Goal: Register for event/course

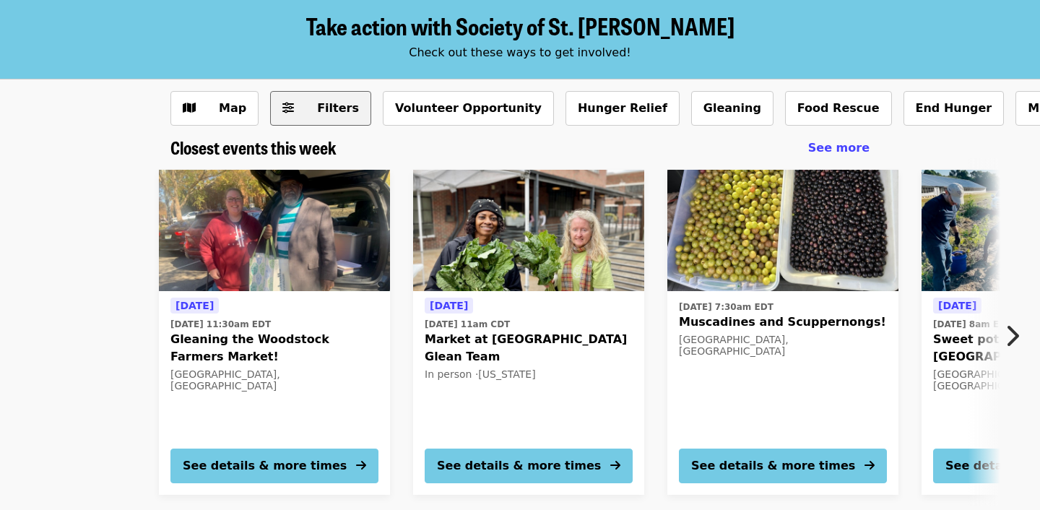
click at [285, 108] on icon "sliders-h icon" at bounding box center [288, 108] width 12 height 14
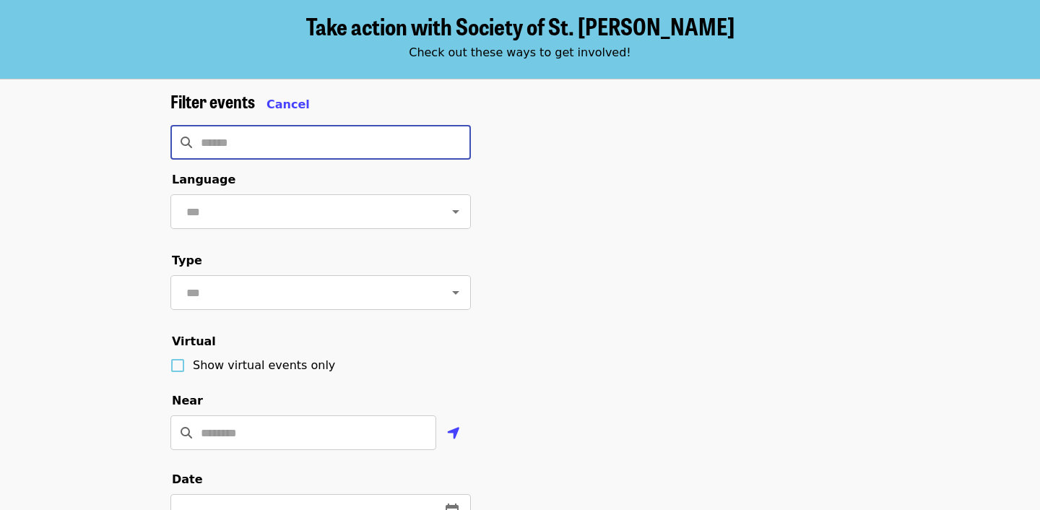
click at [274, 139] on input "Search" at bounding box center [336, 142] width 270 height 35
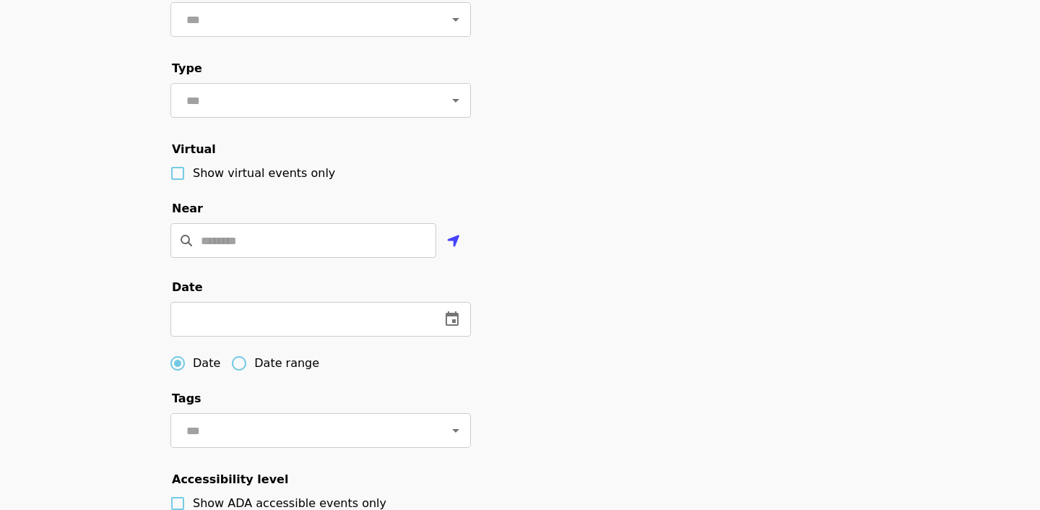
scroll to position [337, 0]
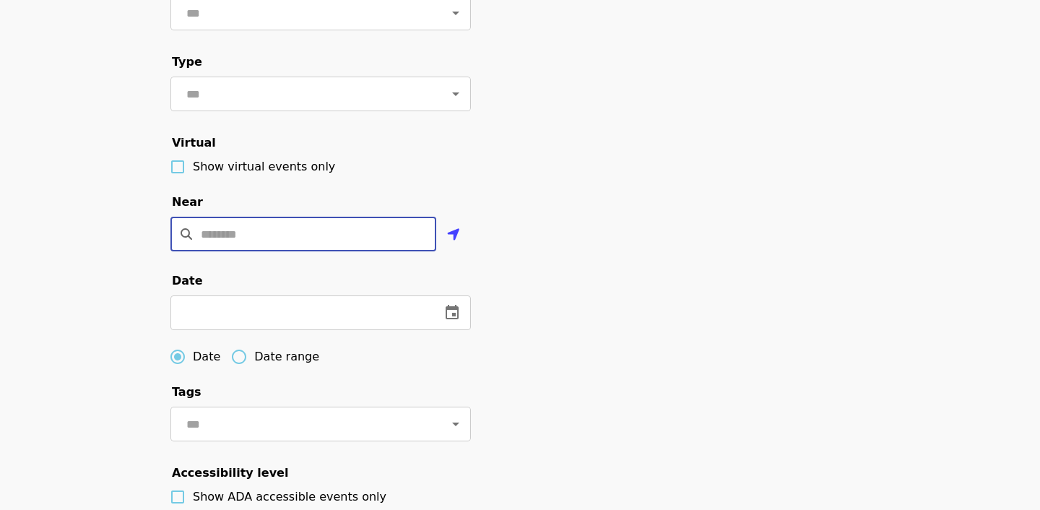
click at [247, 233] on input "Location" at bounding box center [319, 234] width 236 height 35
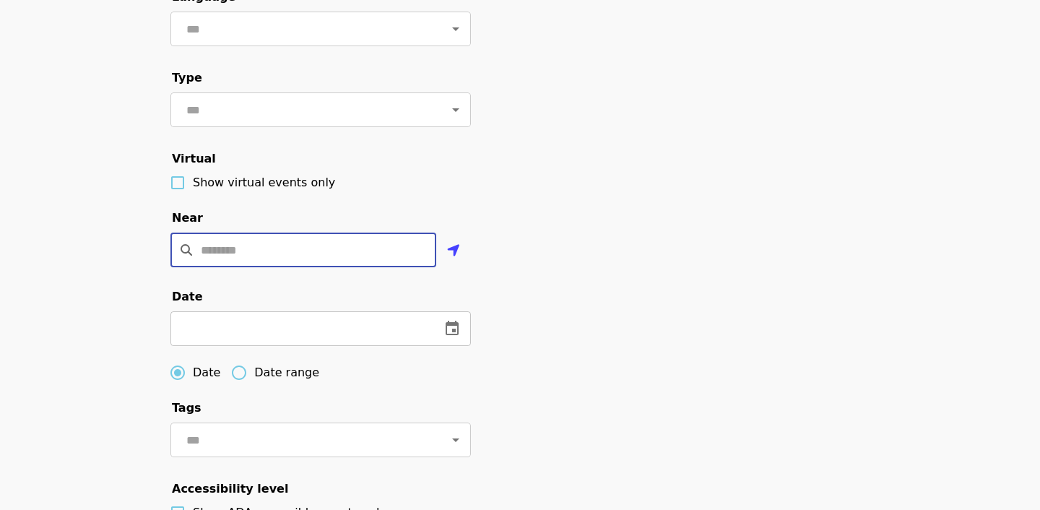
scroll to position [309, 0]
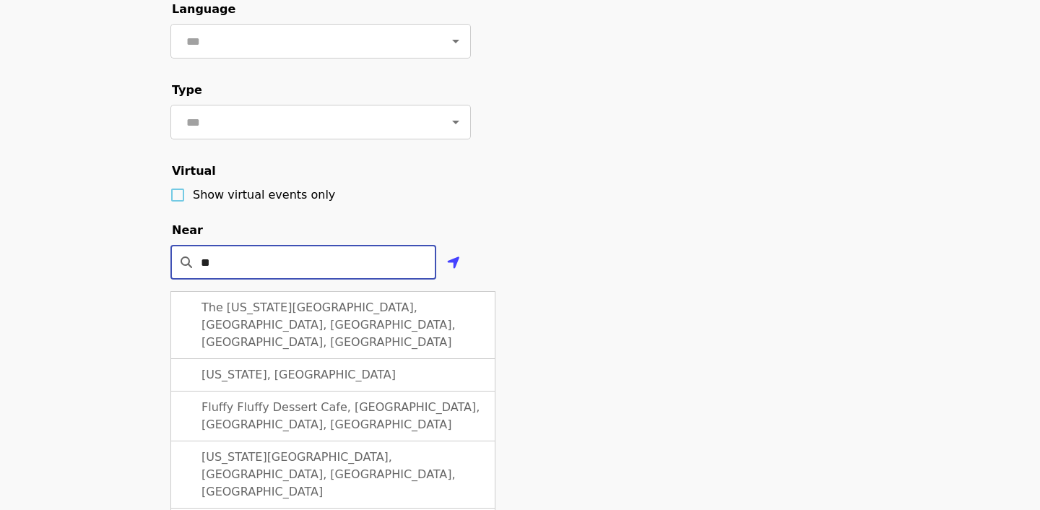
type input "*"
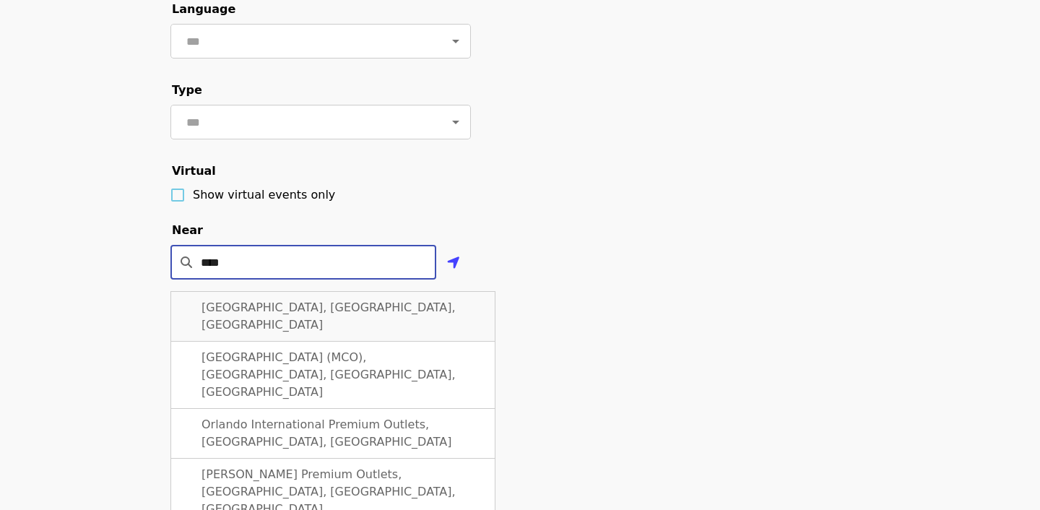
click at [270, 301] on span "[GEOGRAPHIC_DATA], [GEOGRAPHIC_DATA], [GEOGRAPHIC_DATA]" at bounding box center [329, 316] width 254 height 31
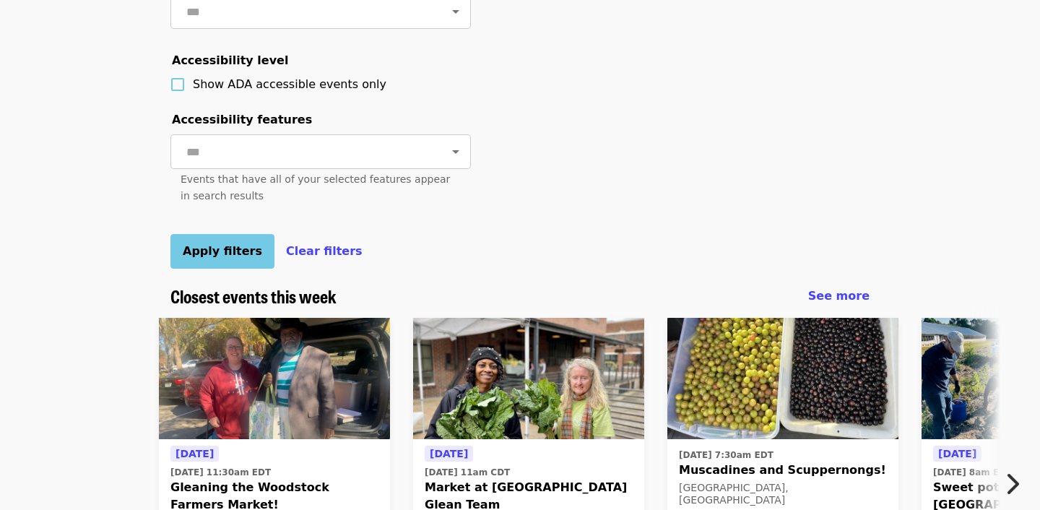
scroll to position [767, 0]
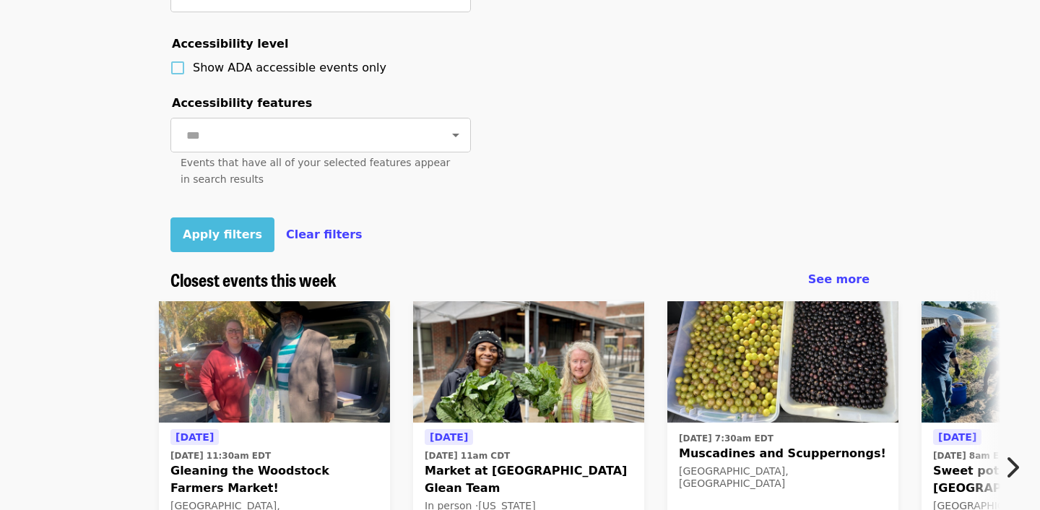
type input "**********"
click at [209, 237] on span "Apply filters" at bounding box center [222, 235] width 79 height 14
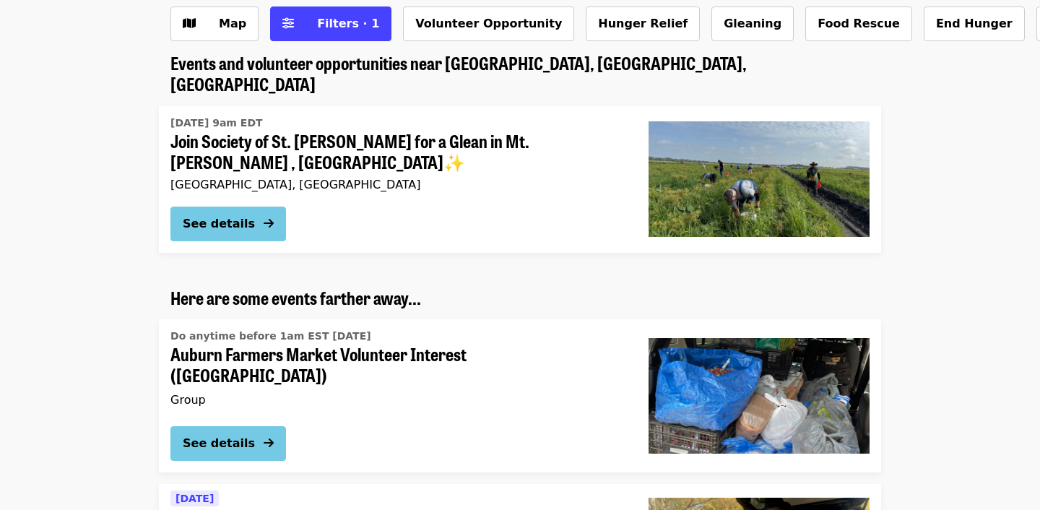
scroll to position [212, 0]
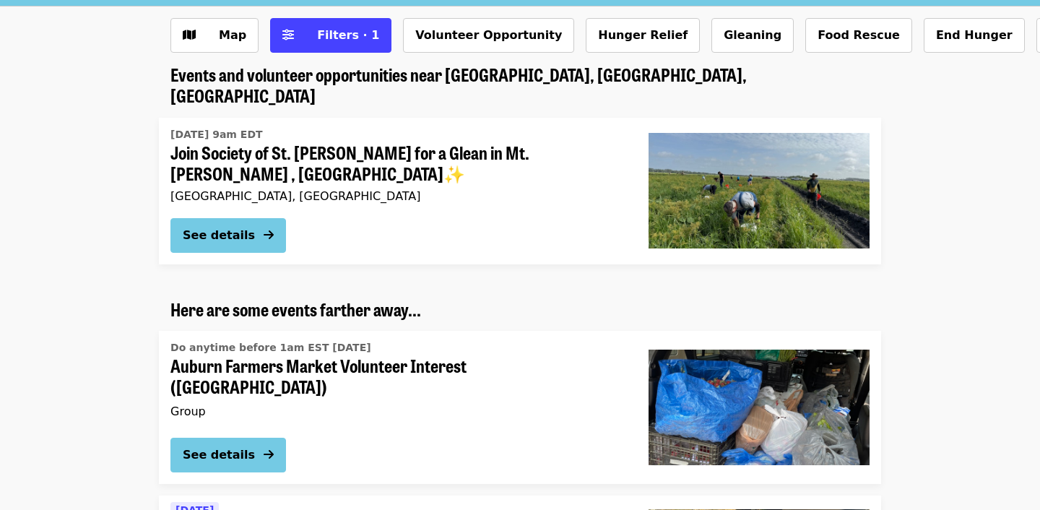
click at [198, 189] on div "[GEOGRAPHIC_DATA], [GEOGRAPHIC_DATA]" at bounding box center [398, 196] width 455 height 14
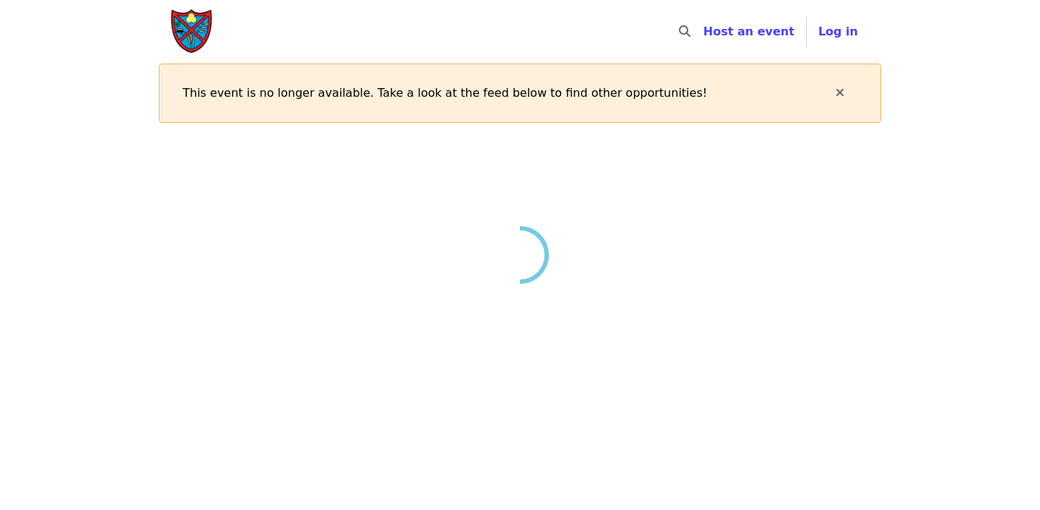
click at [198, 150] on main at bounding box center [520, 397] width 1040 height 527
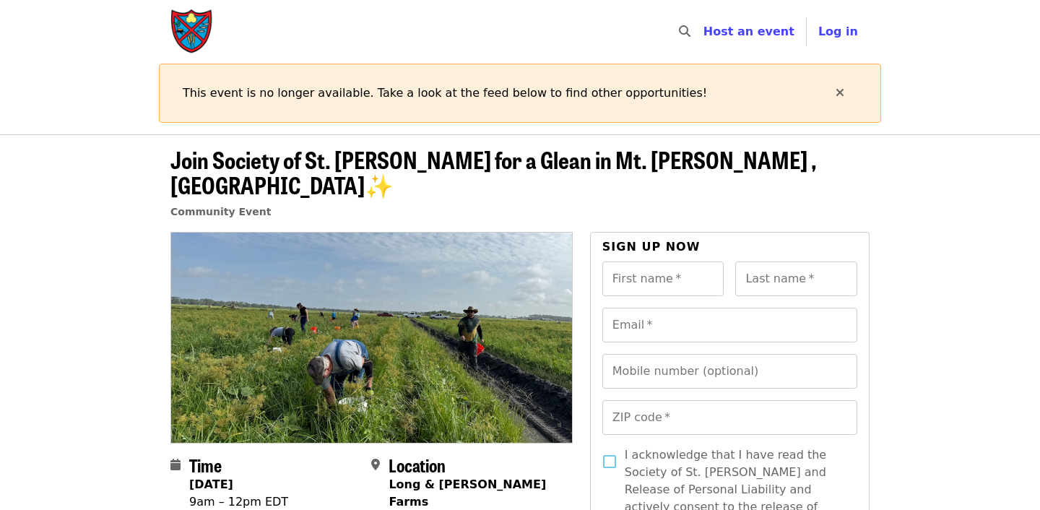
click at [85, 152] on header "Join Society of St. [PERSON_NAME] for a Glean in Mt. [PERSON_NAME] , [GEOGRAPHI…" at bounding box center [520, 183] width 1040 height 98
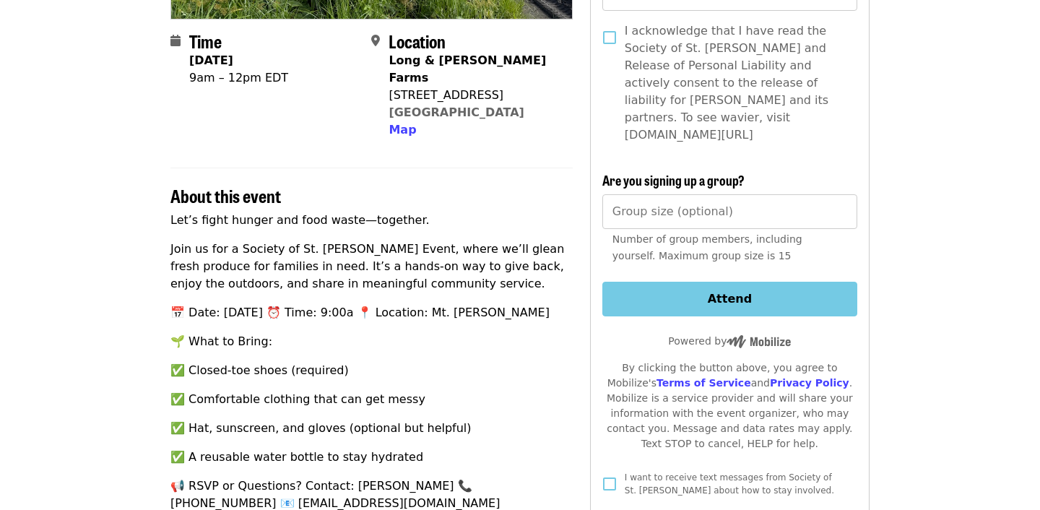
scroll to position [430, 0]
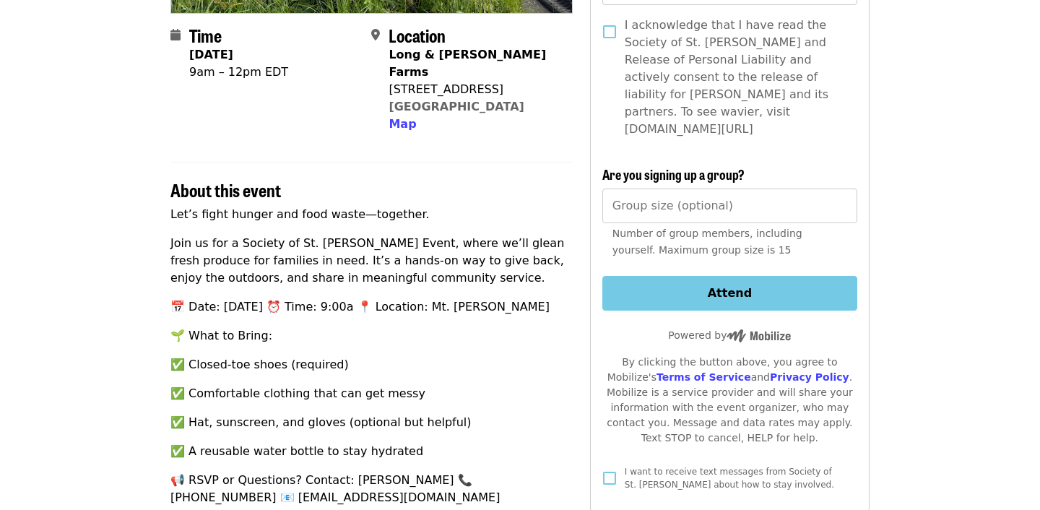
click at [388, 41] on span at bounding box center [379, 80] width 17 height 106
drag, startPoint x: 388, startPoint y: 41, endPoint x: 499, endPoint y: 69, distance: 113.9
click at [499, 69] on div "Location [GEOGRAPHIC_DATA][PERSON_NAME] [STREET_ADDRESS] Map" at bounding box center [465, 79] width 189 height 108
click at [400, 117] on span "Map" at bounding box center [402, 124] width 27 height 14
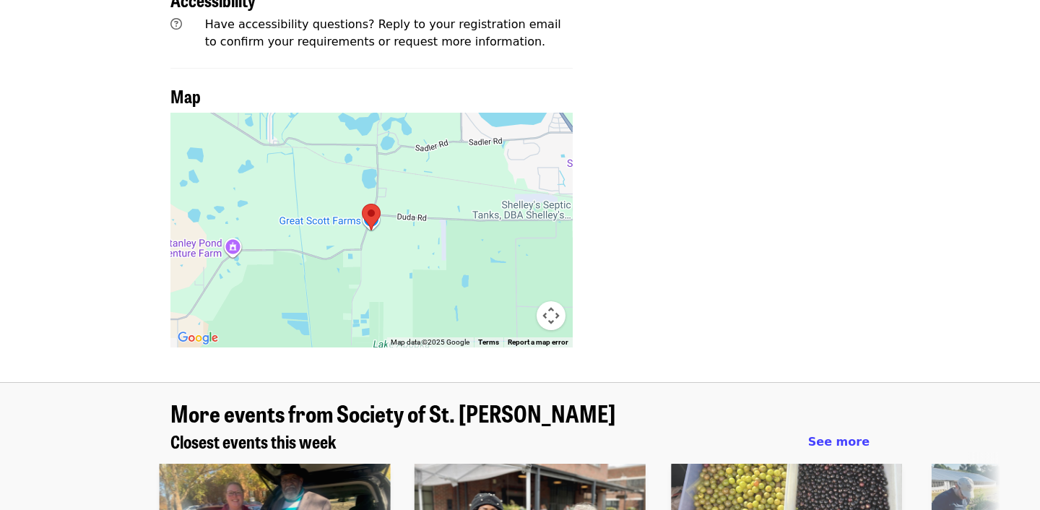
scroll to position [1516, 0]
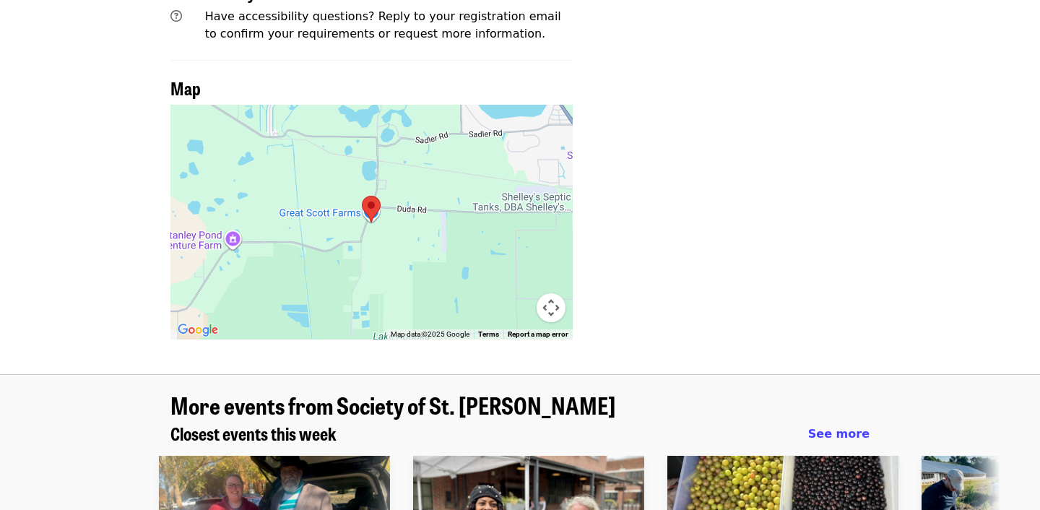
click at [542, 293] on button "Map camera controls" at bounding box center [551, 307] width 29 height 29
click at [515, 293] on button "Zoom out" at bounding box center [515, 307] width 29 height 29
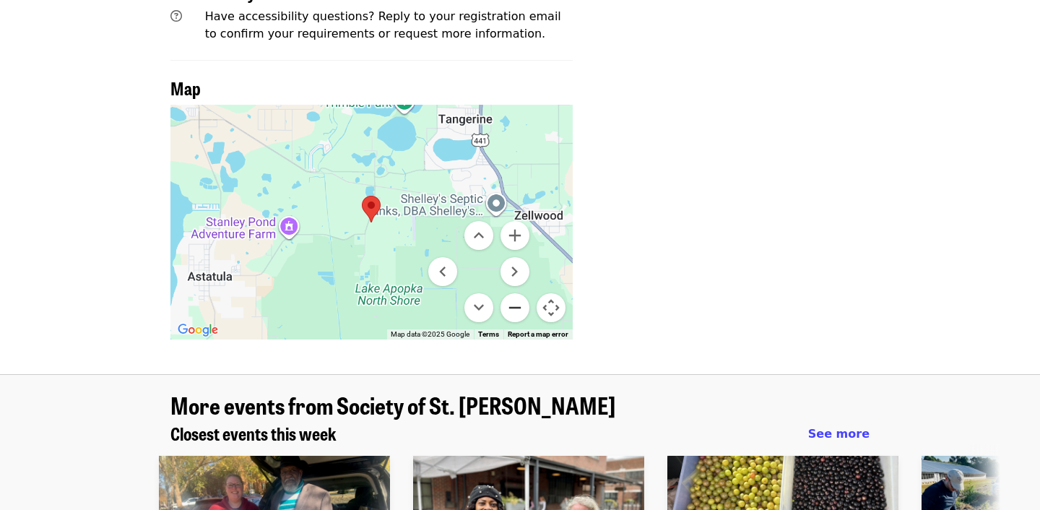
click at [515, 293] on button "Zoom out" at bounding box center [515, 307] width 29 height 29
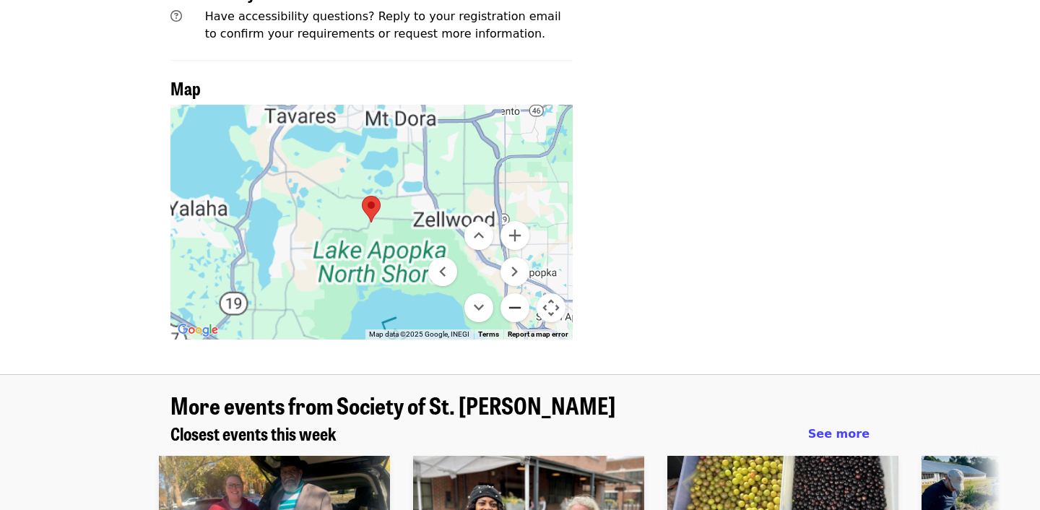
click at [515, 293] on button "Zoom out" at bounding box center [515, 307] width 29 height 29
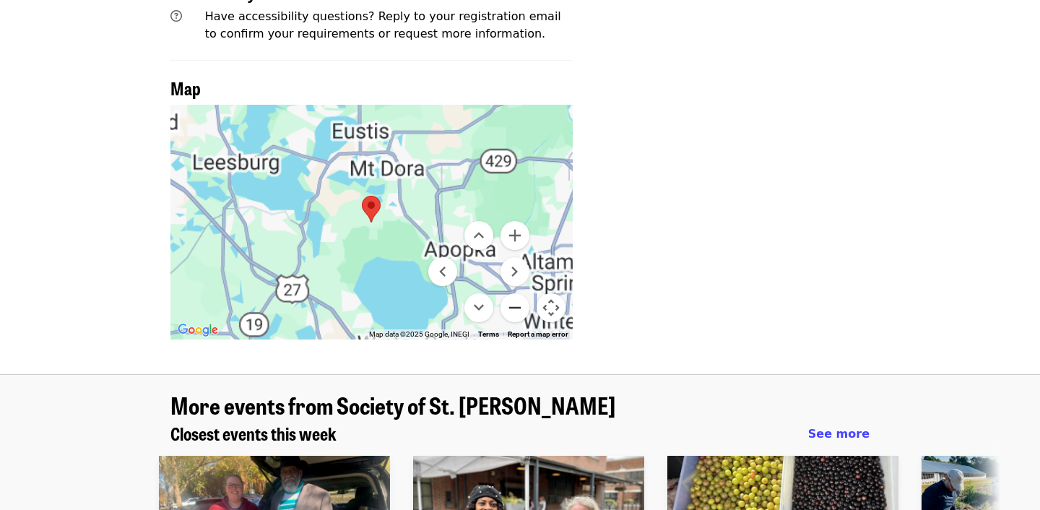
click at [515, 293] on button "Zoom out" at bounding box center [515, 307] width 29 height 29
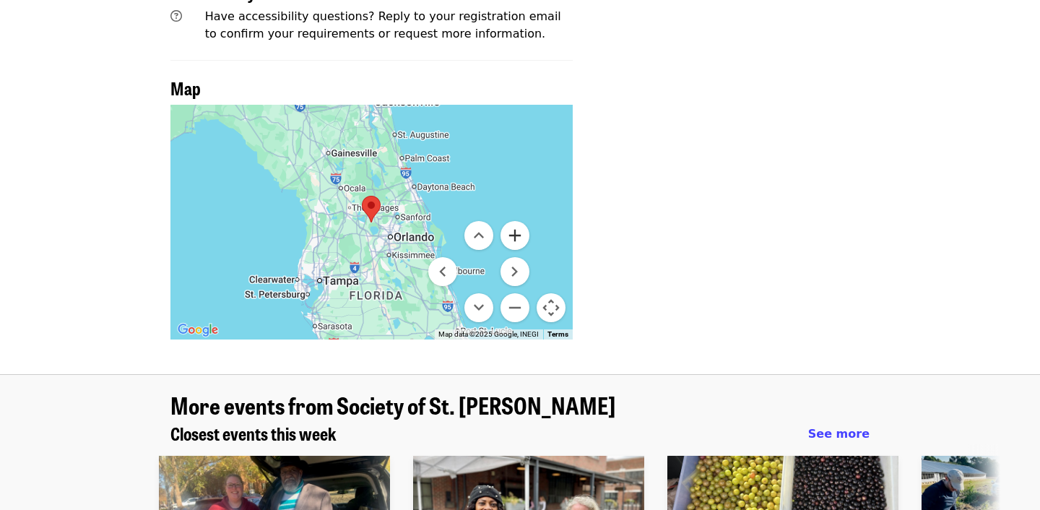
click at [517, 221] on button "Zoom in" at bounding box center [515, 235] width 29 height 29
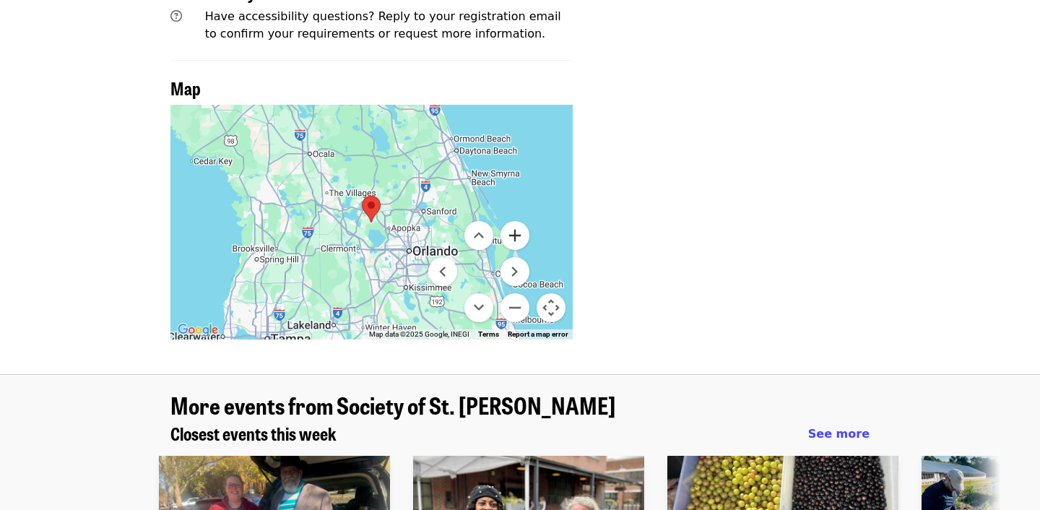
click at [517, 221] on button "Zoom in" at bounding box center [515, 235] width 29 height 29
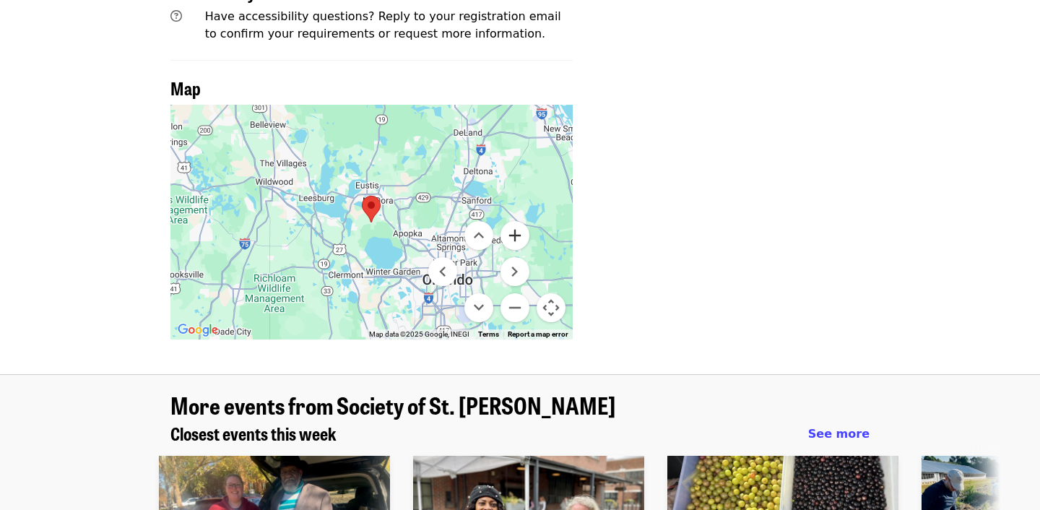
click at [517, 221] on button "Zoom in" at bounding box center [515, 235] width 29 height 29
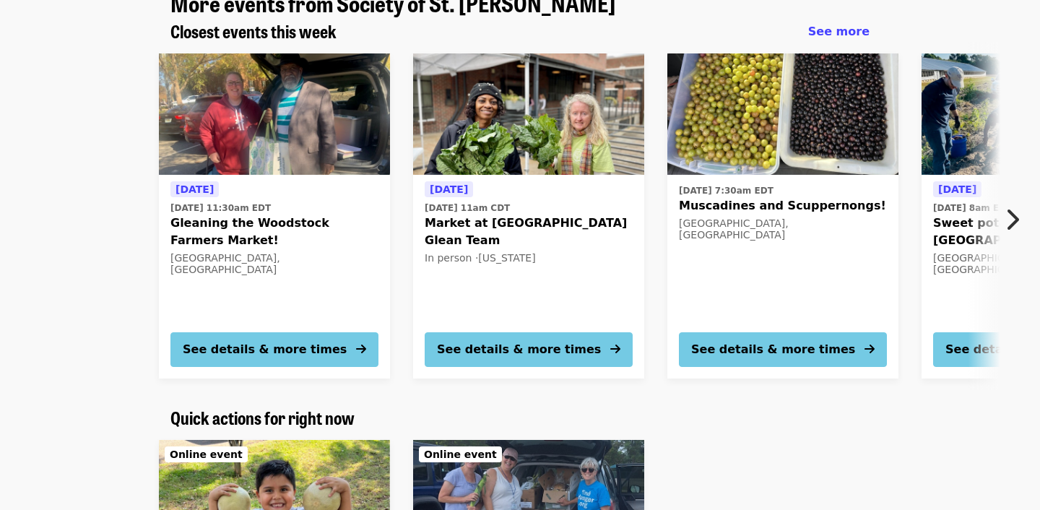
scroll to position [1930, 0]
